Goal: Task Accomplishment & Management: Manage account settings

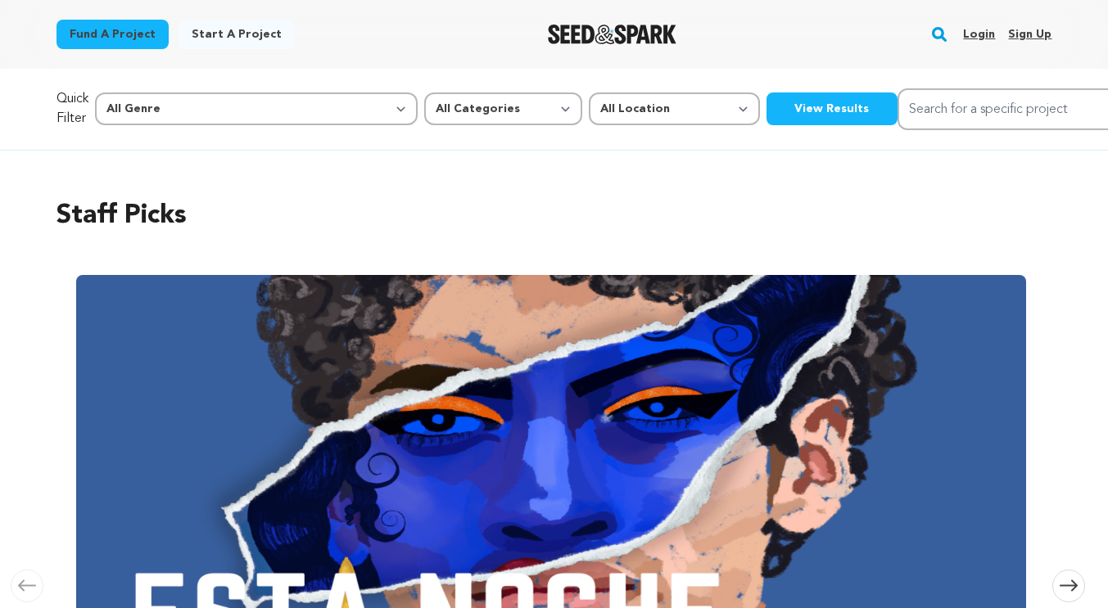
click at [982, 35] on link "Login" at bounding box center [979, 34] width 32 height 26
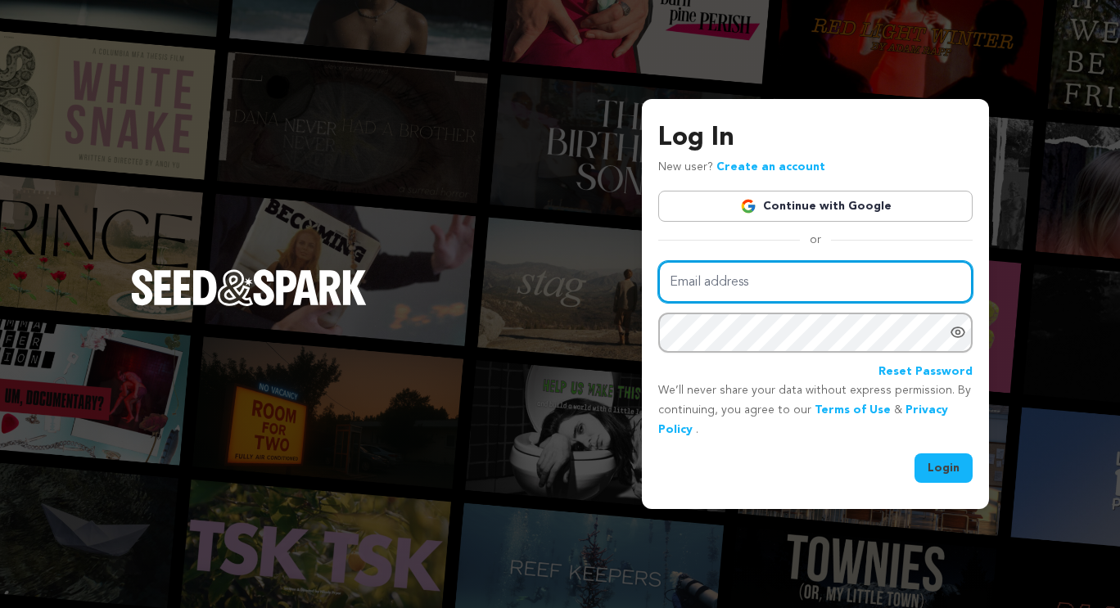
type input "tiernandunagan@gmail.com"
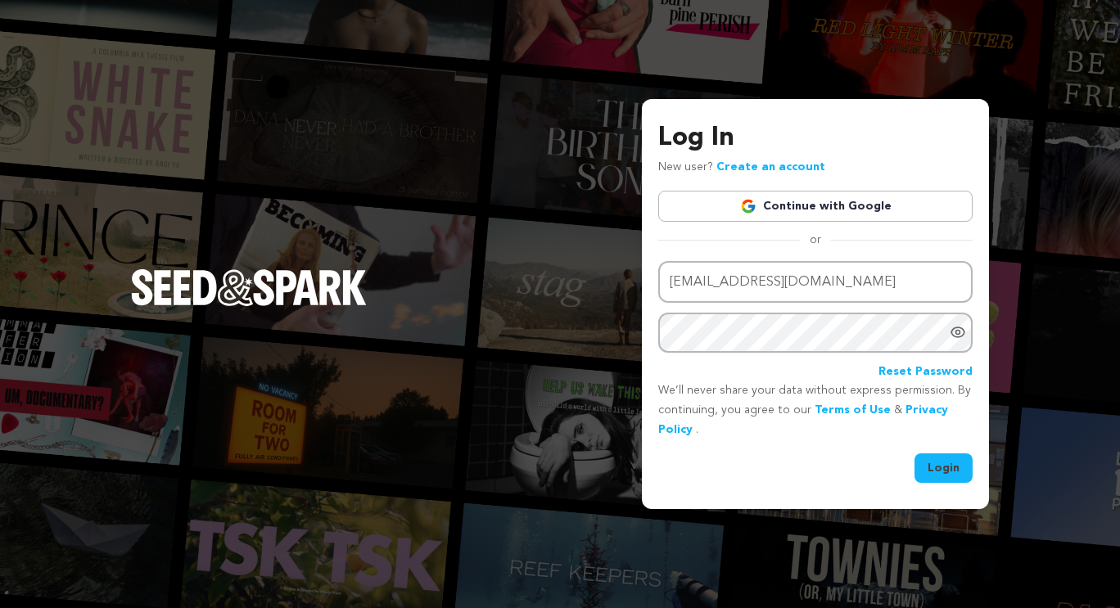
click at [942, 463] on button "Login" at bounding box center [944, 468] width 58 height 29
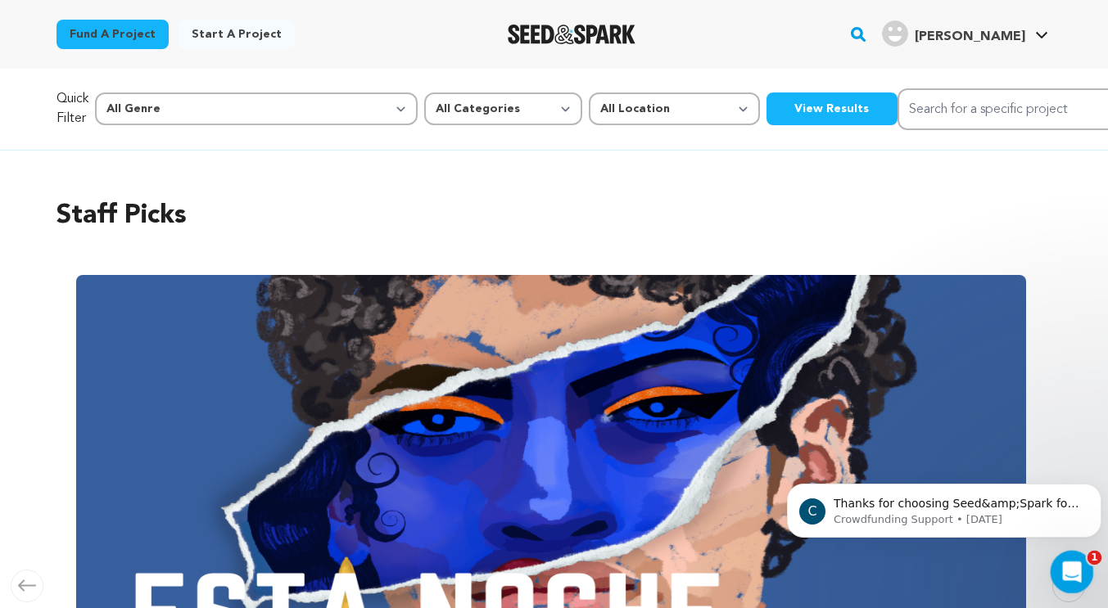
click at [1066, 570] on icon "Open Intercom Messenger" at bounding box center [1069, 570] width 27 height 27
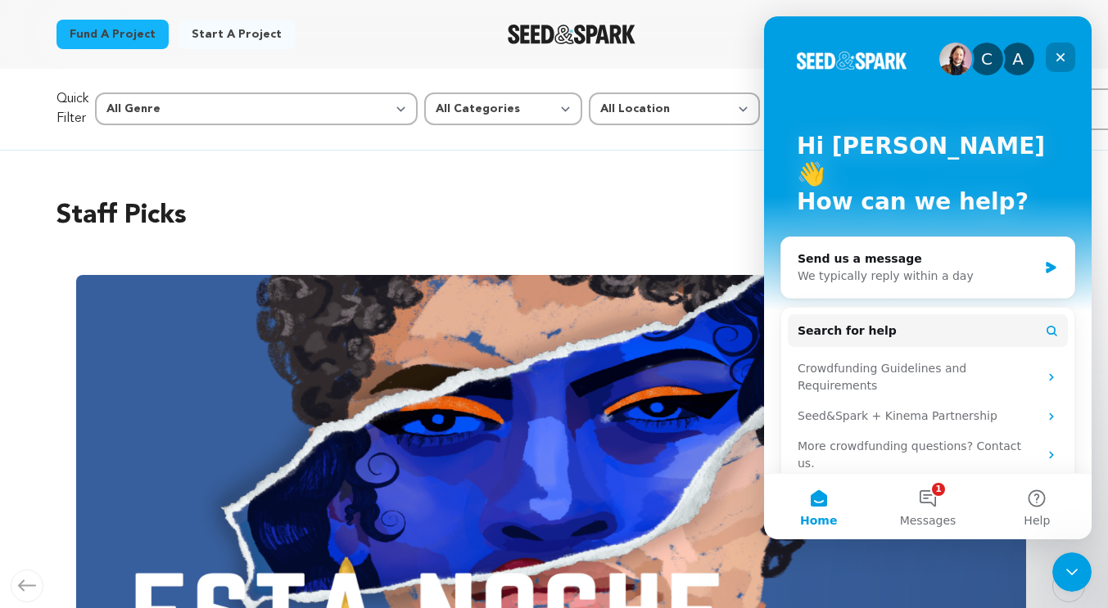
click at [1064, 52] on icon "Close" at bounding box center [1060, 57] width 13 height 13
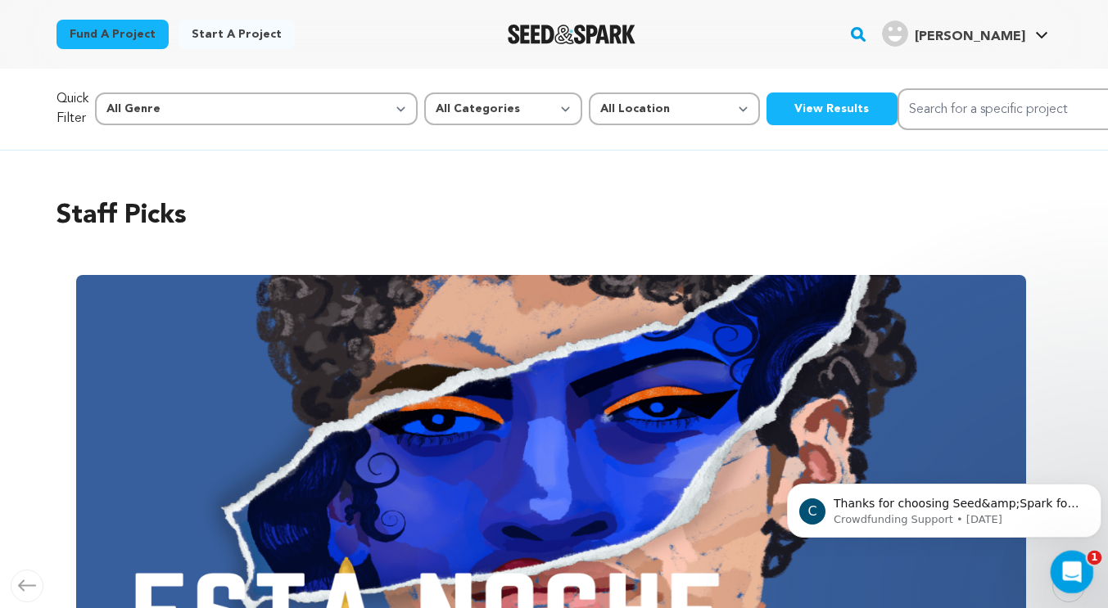
click at [1078, 568] on icon "Open Intercom Messenger" at bounding box center [1069, 570] width 27 height 27
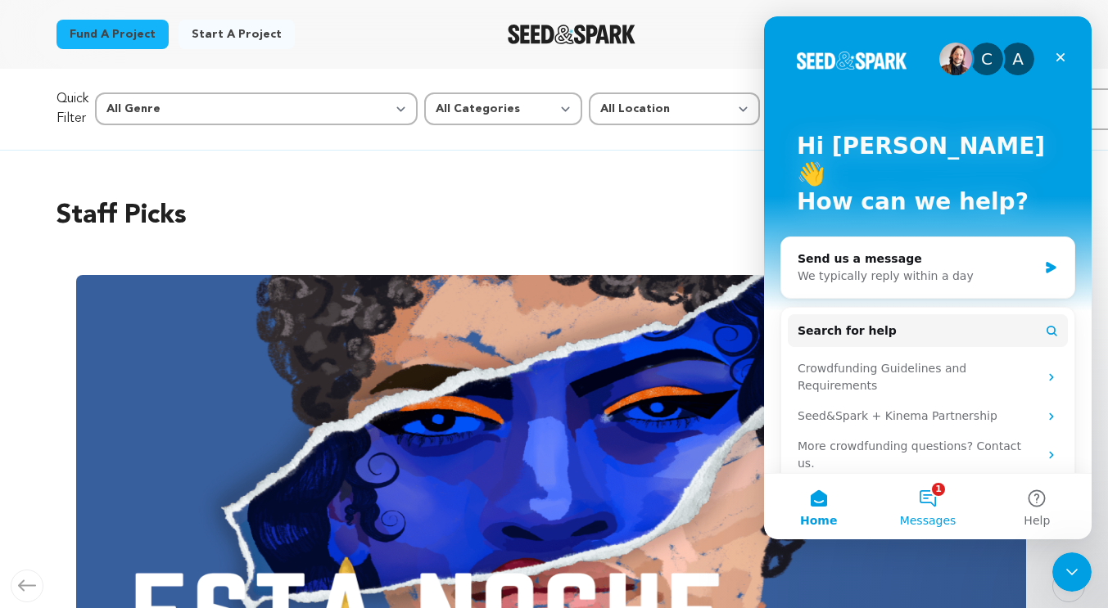
click at [937, 504] on button "1 Messages" at bounding box center [927, 506] width 109 height 65
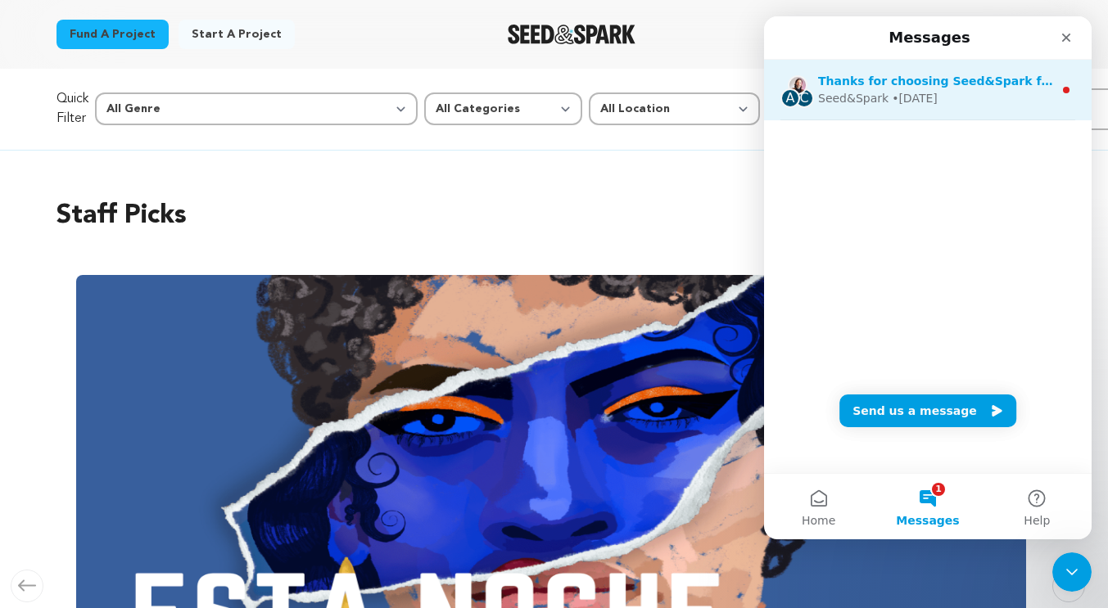
click at [985, 108] on div "A C Thanks for choosing Seed&Spark for your project! If you have any questions …" at bounding box center [927, 90] width 327 height 61
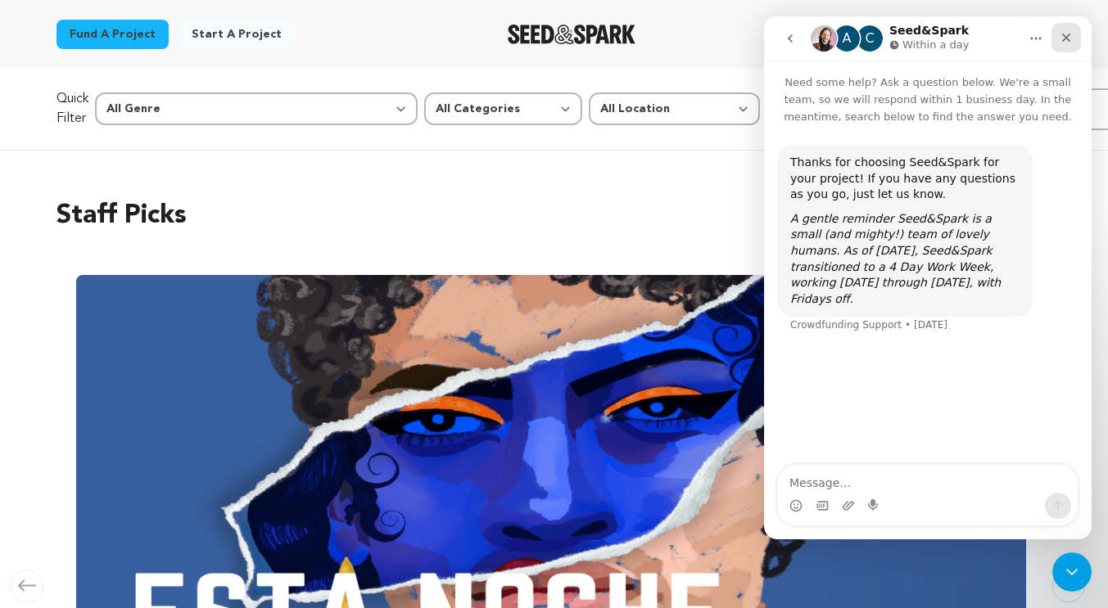
click at [1070, 37] on icon "Close" at bounding box center [1065, 37] width 13 height 13
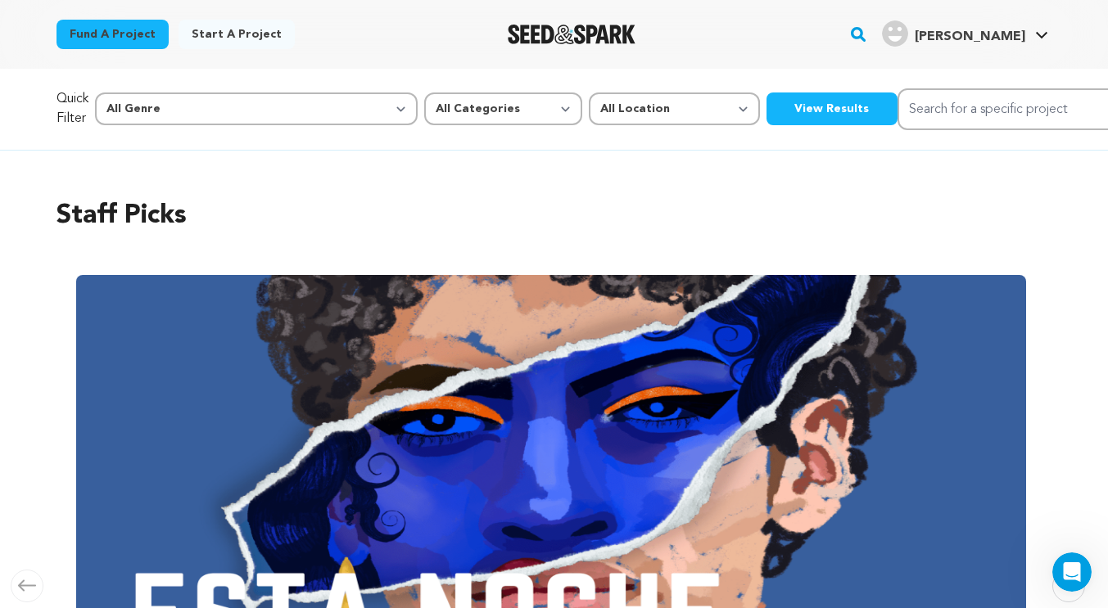
click at [908, 34] on img "Tiernan D.'s Profile" at bounding box center [895, 33] width 26 height 26
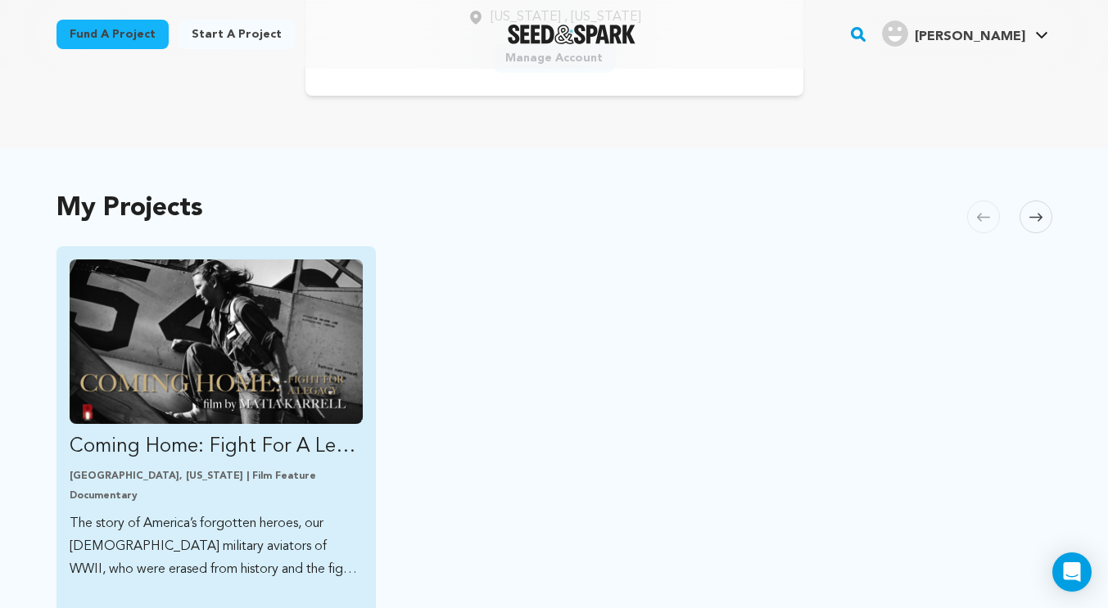
scroll to position [236, 0]
click at [232, 321] on img "Fund Coming Home: Fight For A Legacy" at bounding box center [217, 341] width 294 height 165
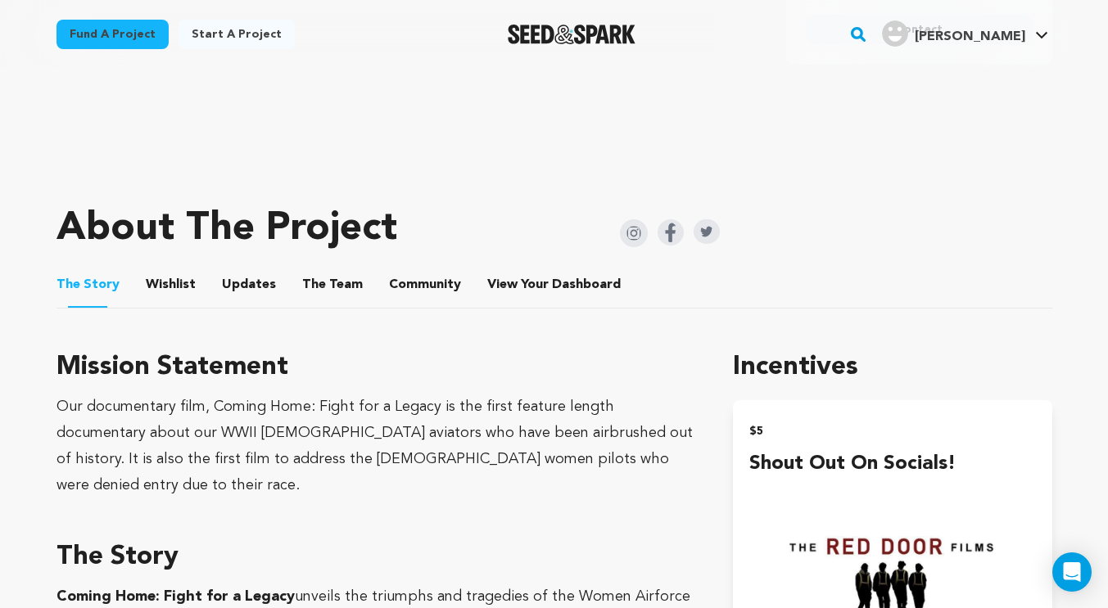
scroll to position [598, 0]
click at [177, 282] on button "Wishlist" at bounding box center [170, 288] width 39 height 39
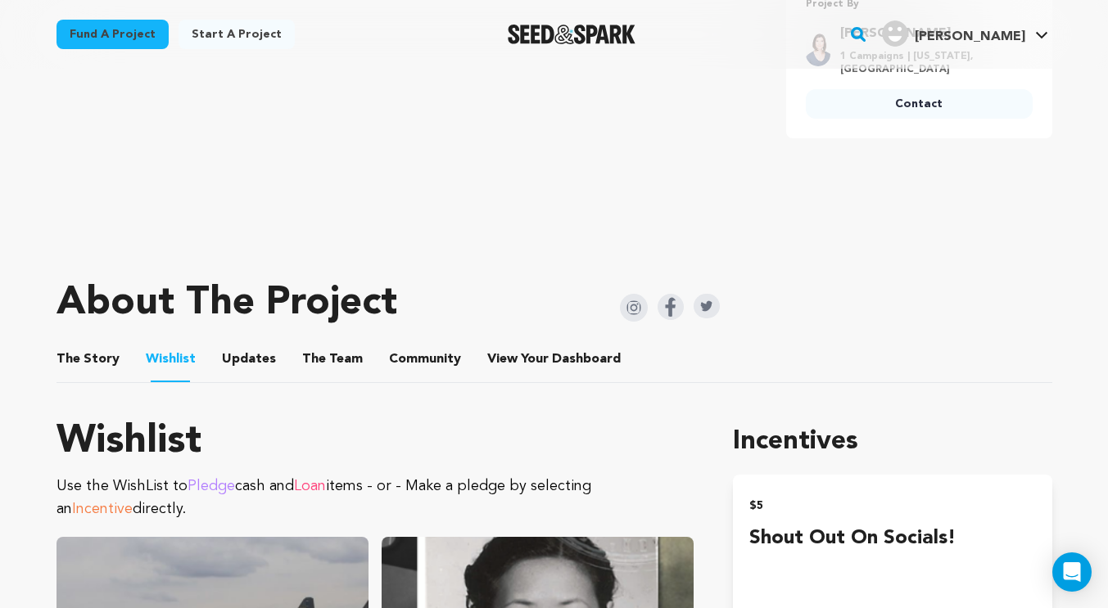
scroll to position [523, 0]
click at [354, 353] on ul "The Story The Story Wishlist Wishlist Updates Updates The Team The Team Communi…" at bounding box center [554, 360] width 996 height 47
click at [331, 364] on button "The Team" at bounding box center [332, 363] width 39 height 39
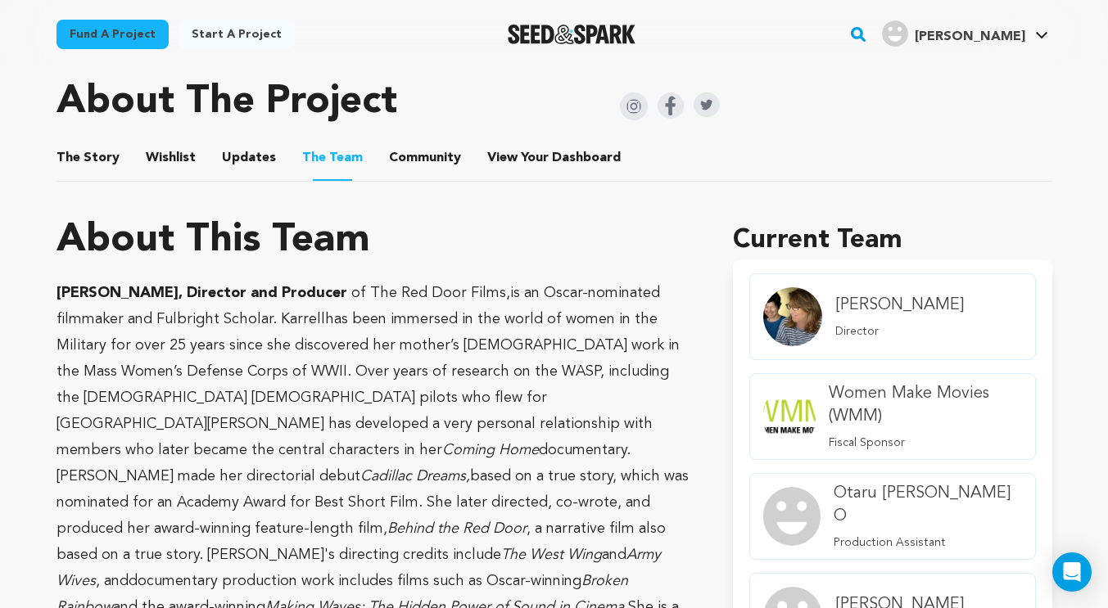
scroll to position [722, 0]
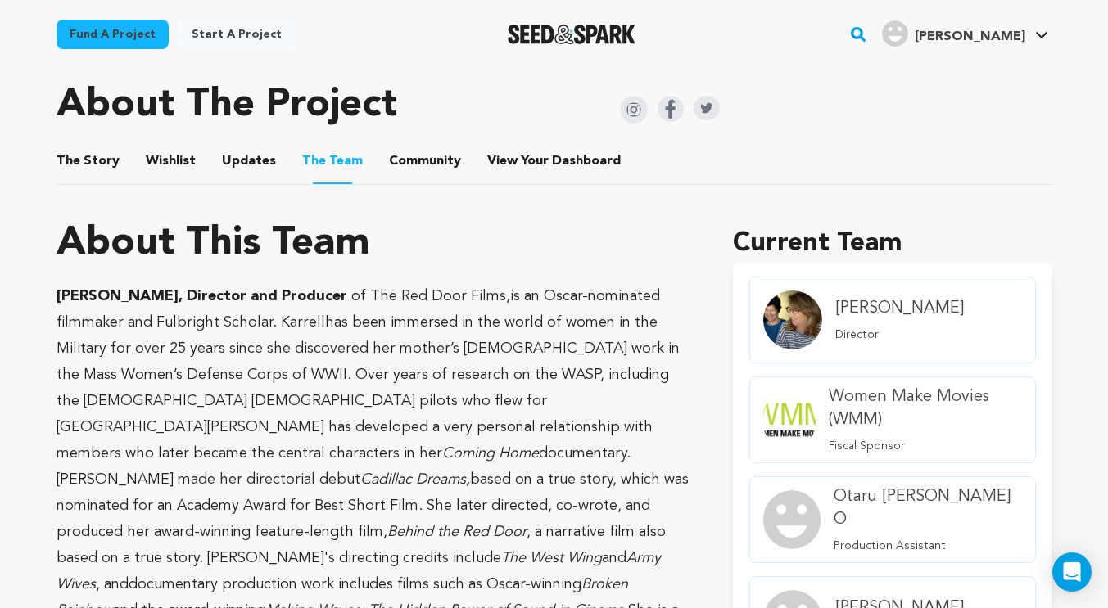
click at [514, 175] on button "View Your Dashboard" at bounding box center [506, 164] width 39 height 39
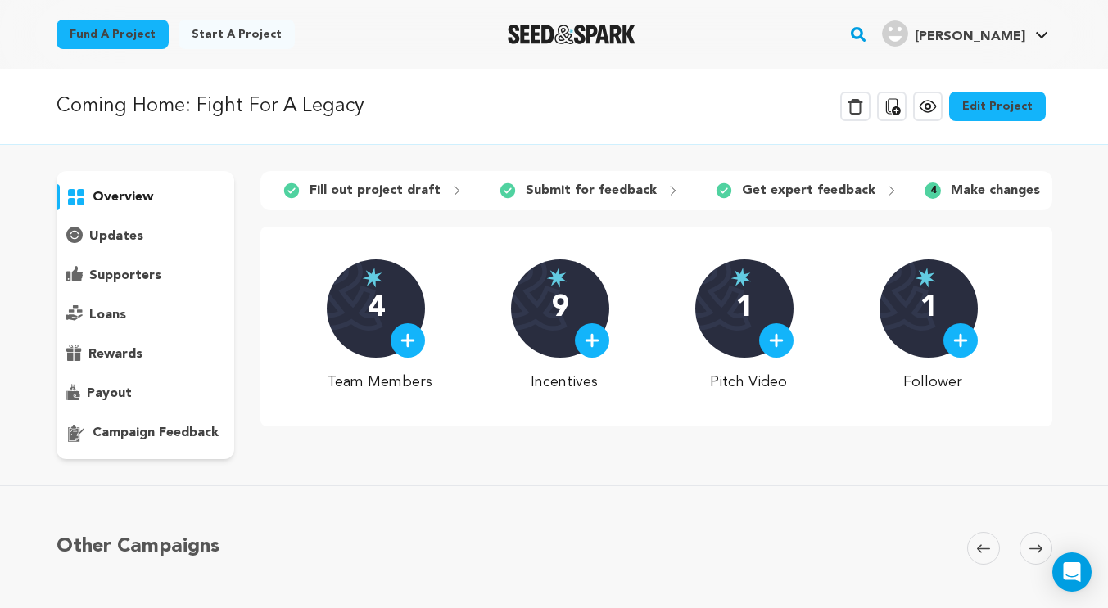
click at [146, 436] on p "campaign feedback" at bounding box center [156, 433] width 126 height 20
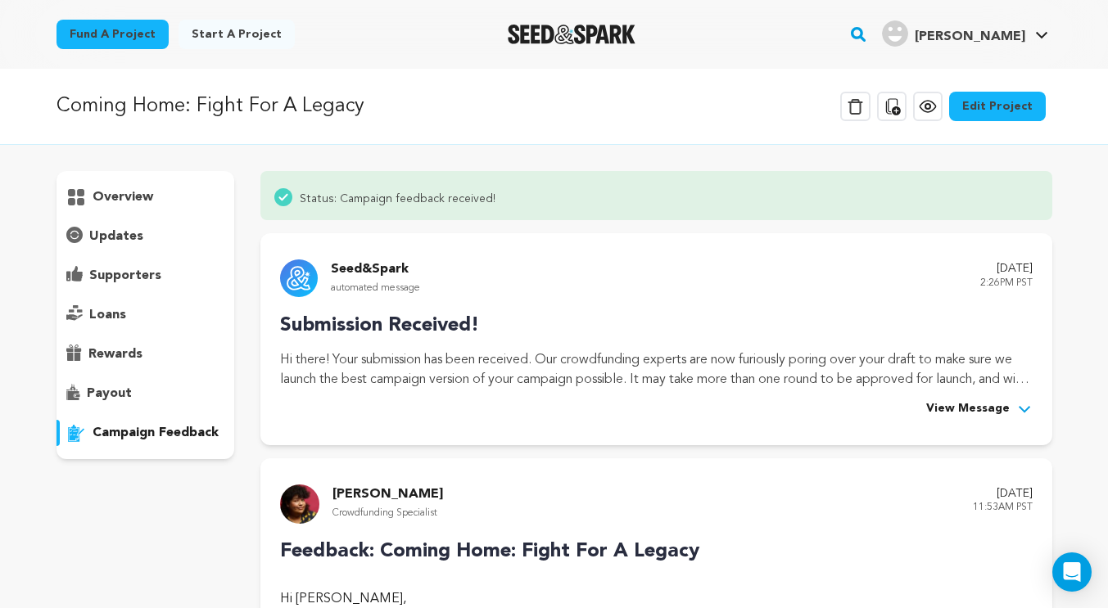
click at [145, 322] on div "loans" at bounding box center [145, 315] width 178 height 26
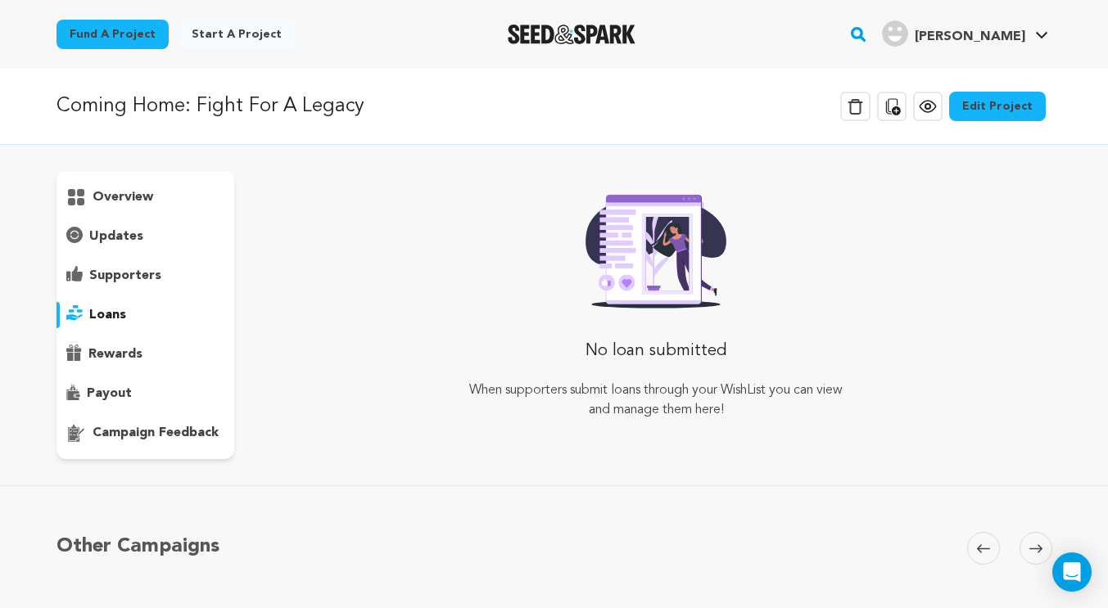
click at [145, 358] on div "rewards" at bounding box center [145, 354] width 178 height 26
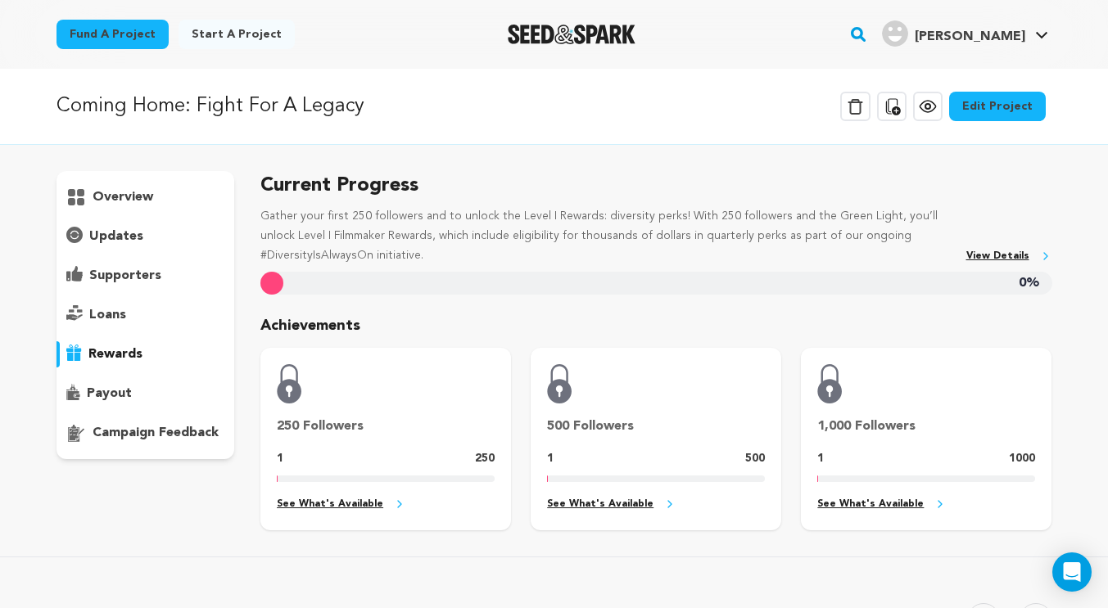
click at [151, 386] on div "payout" at bounding box center [145, 394] width 178 height 26
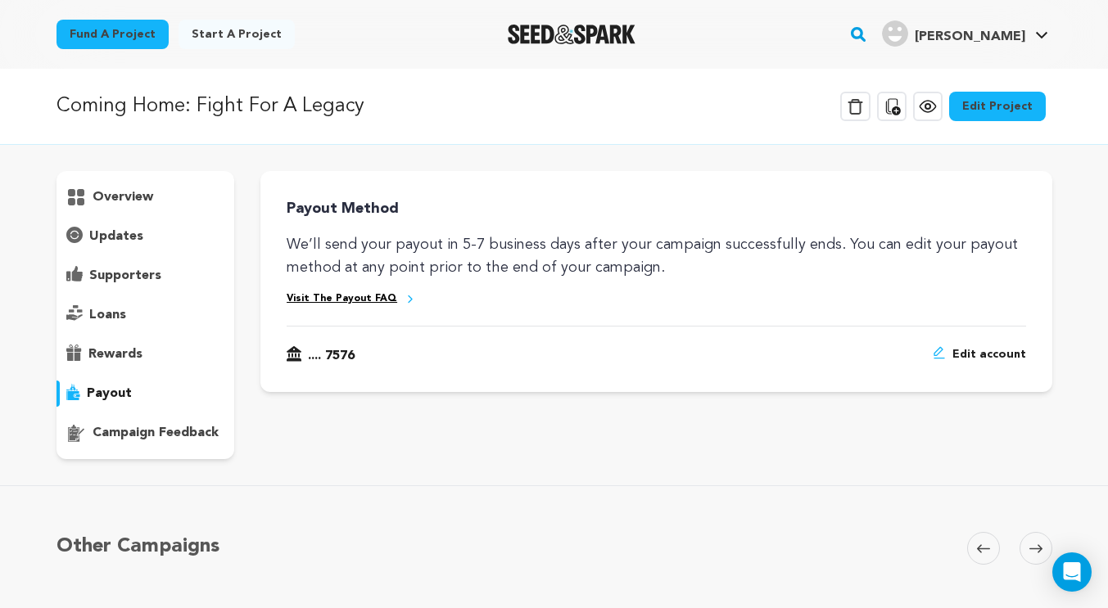
click at [126, 204] on p "overview" at bounding box center [123, 197] width 61 height 20
